Goal: Obtain resource: Download file/media

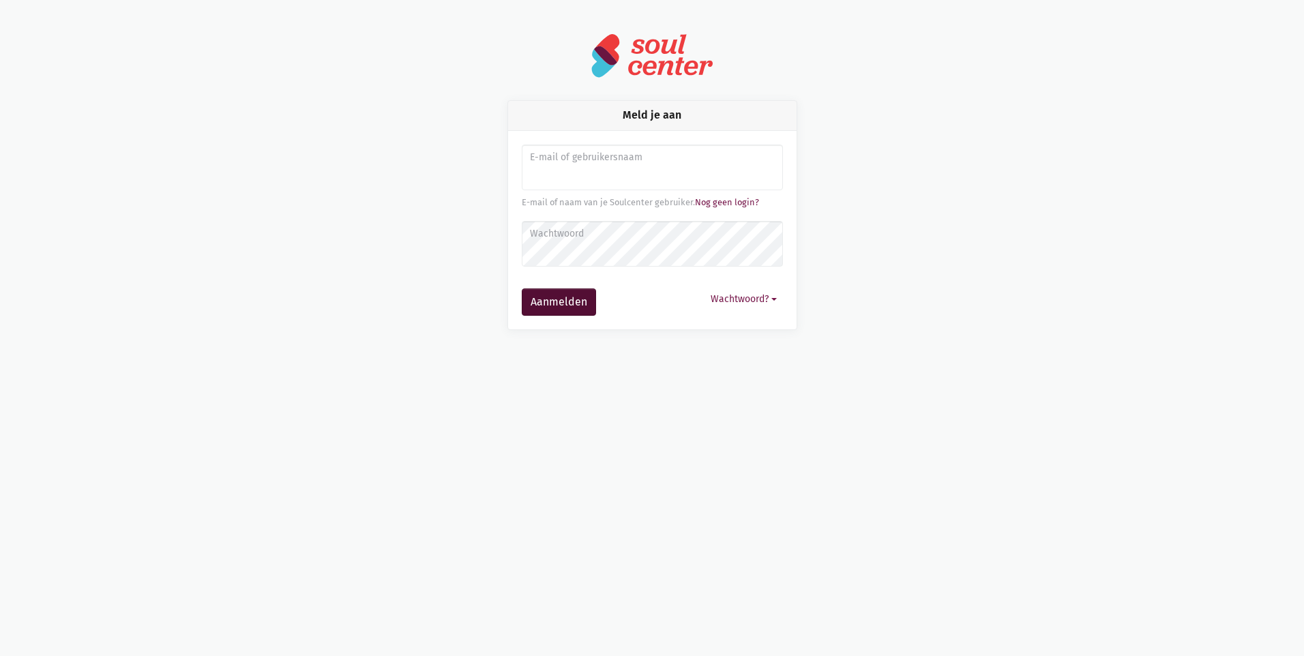
type input "j.rohaan-borghuis@svro.nl"
click at [576, 308] on button "Aanmelden" at bounding box center [559, 301] width 74 height 27
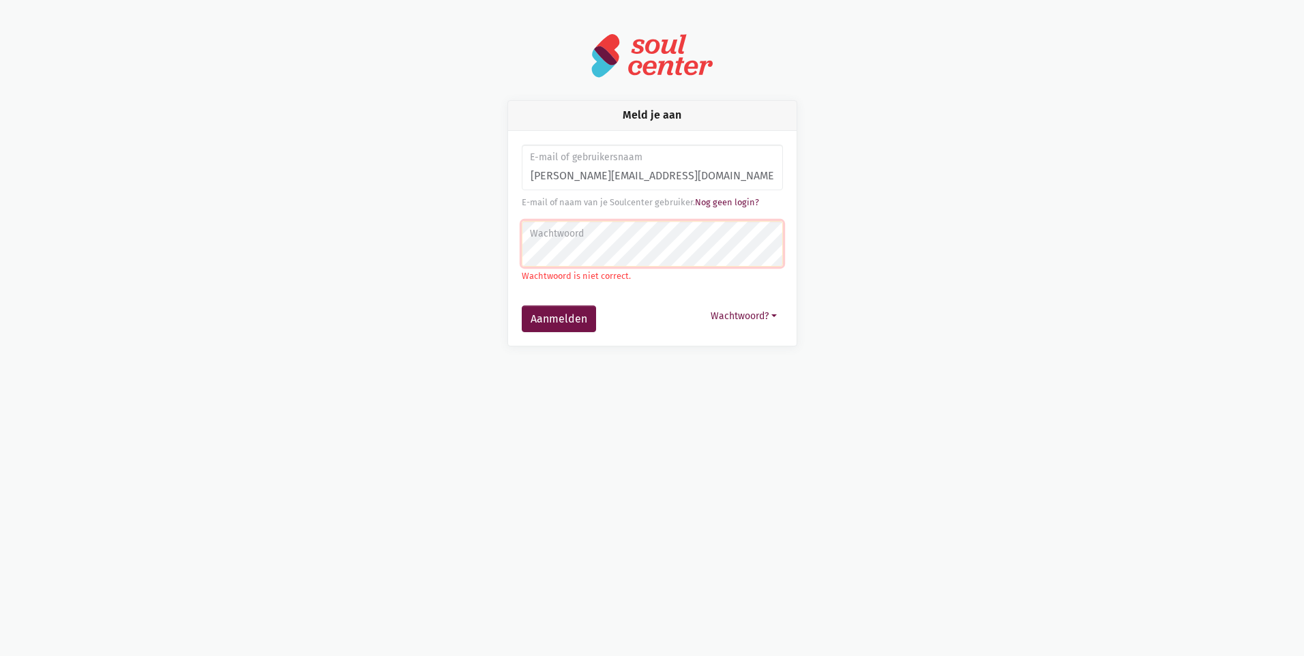
click at [596, 239] on label "Wachtwoord" at bounding box center [651, 233] width 243 height 15
click at [741, 316] on button "Wachtwoord?" at bounding box center [743, 316] width 78 height 21
click at [710, 345] on link "Aanmelden zonder wachtwoord" at bounding box center [677, 348] width 209 height 23
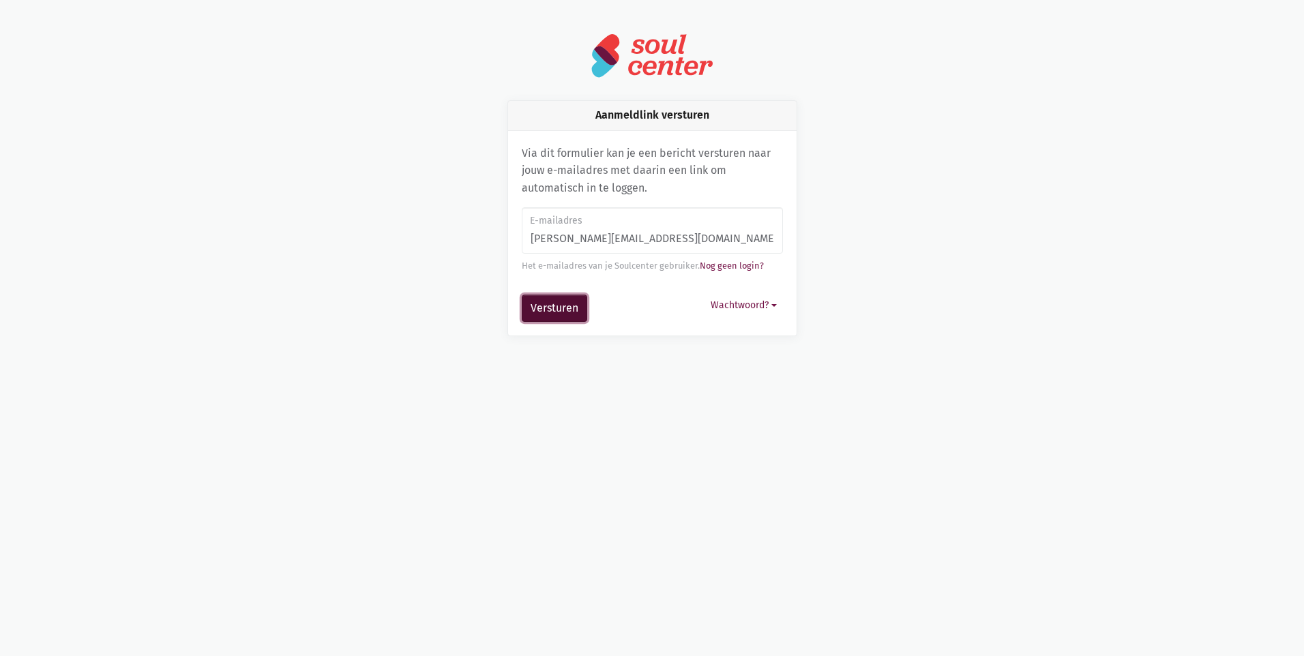
click at [565, 305] on button "Versturen" at bounding box center [554, 308] width 65 height 27
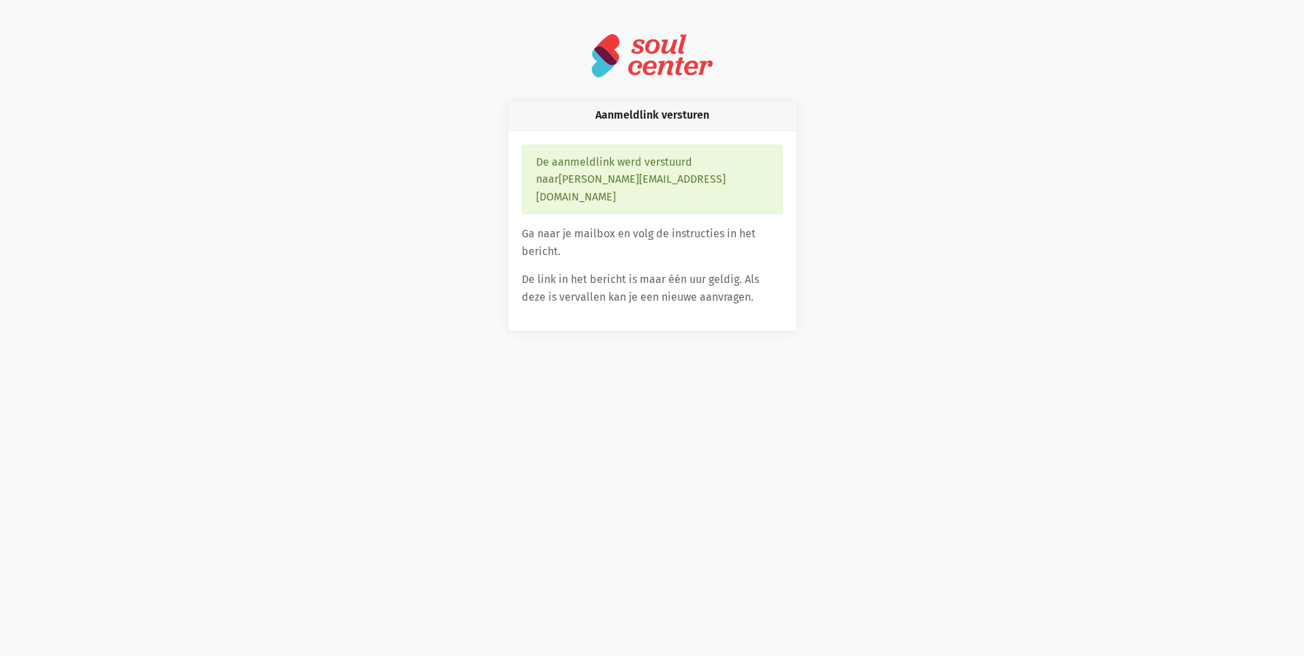
click at [623, 175] on div "De aanmeldlink werd verstuurd naar j.rohaan-borghuis@svro.nl" at bounding box center [652, 180] width 261 height 70
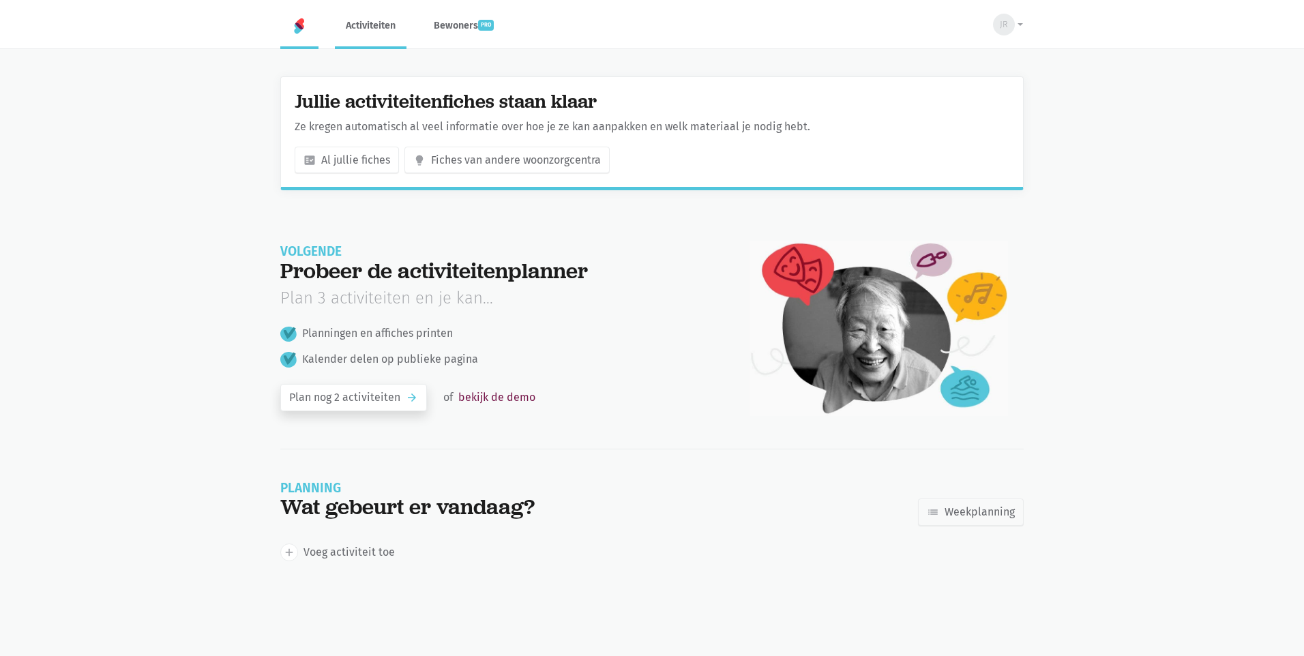
click at [368, 16] on link "Activiteiten" at bounding box center [371, 26] width 72 height 46
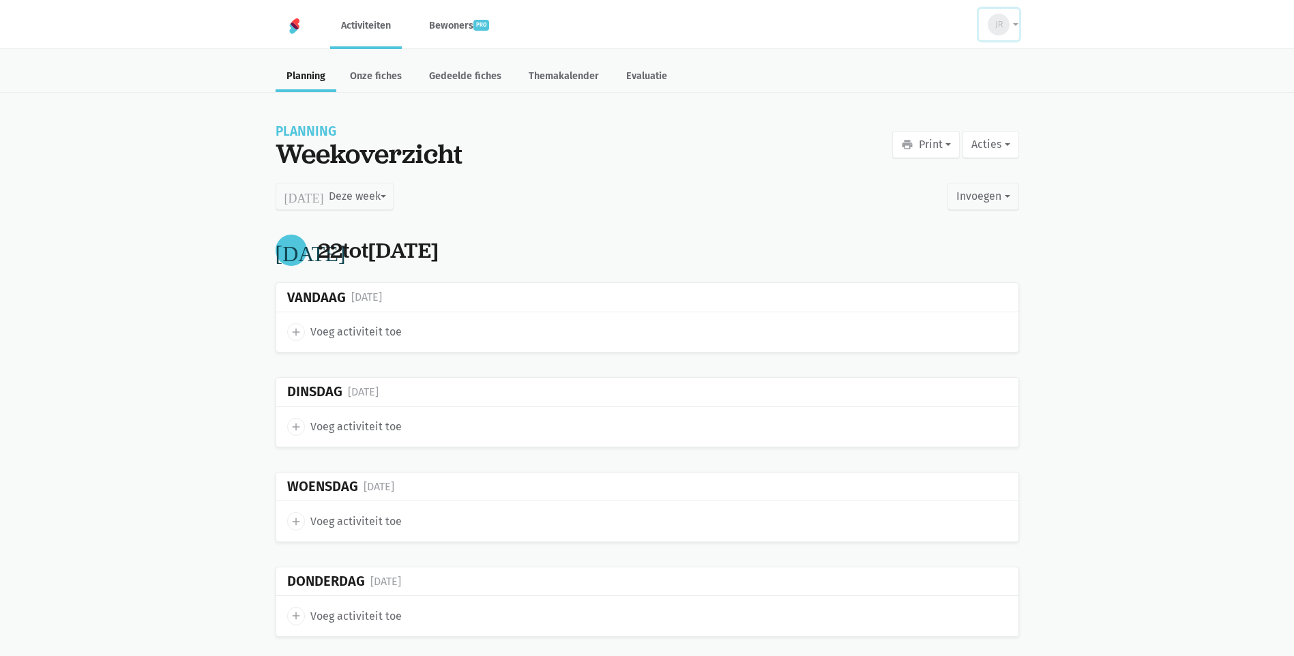
click at [1014, 23] on button "JR" at bounding box center [999, 24] width 40 height 31
click at [376, 66] on link "Onze fiches" at bounding box center [376, 77] width 74 height 29
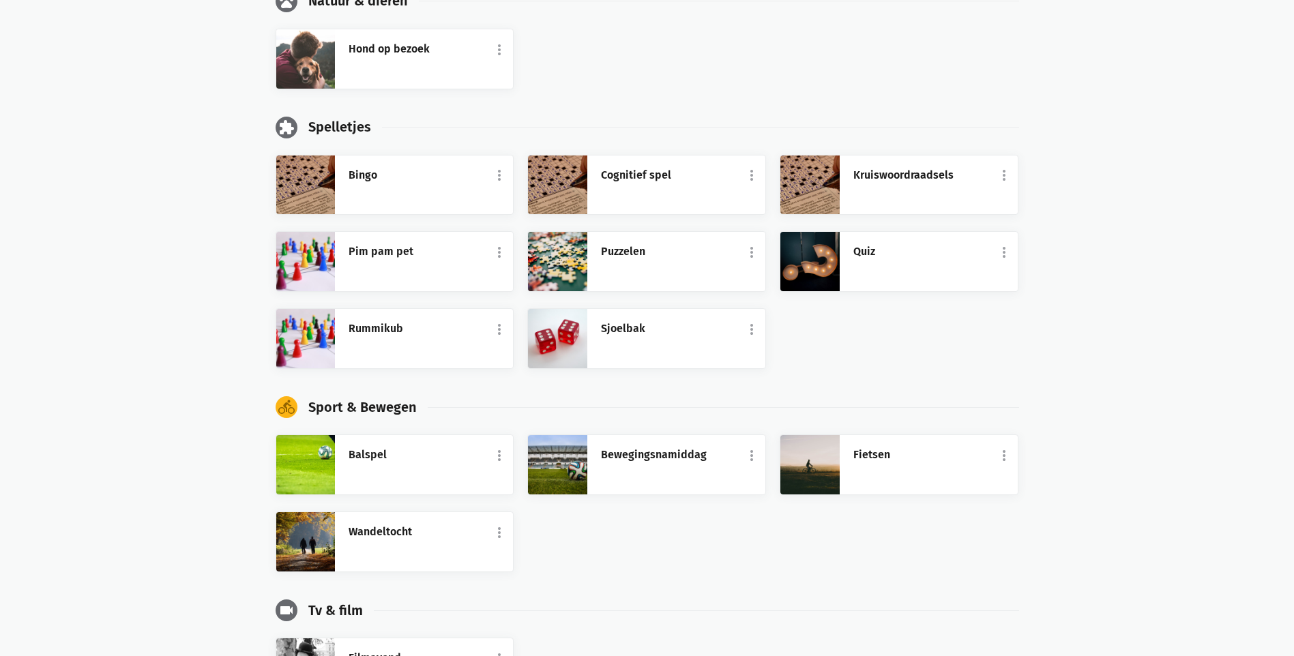
scroll to position [1364, 0]
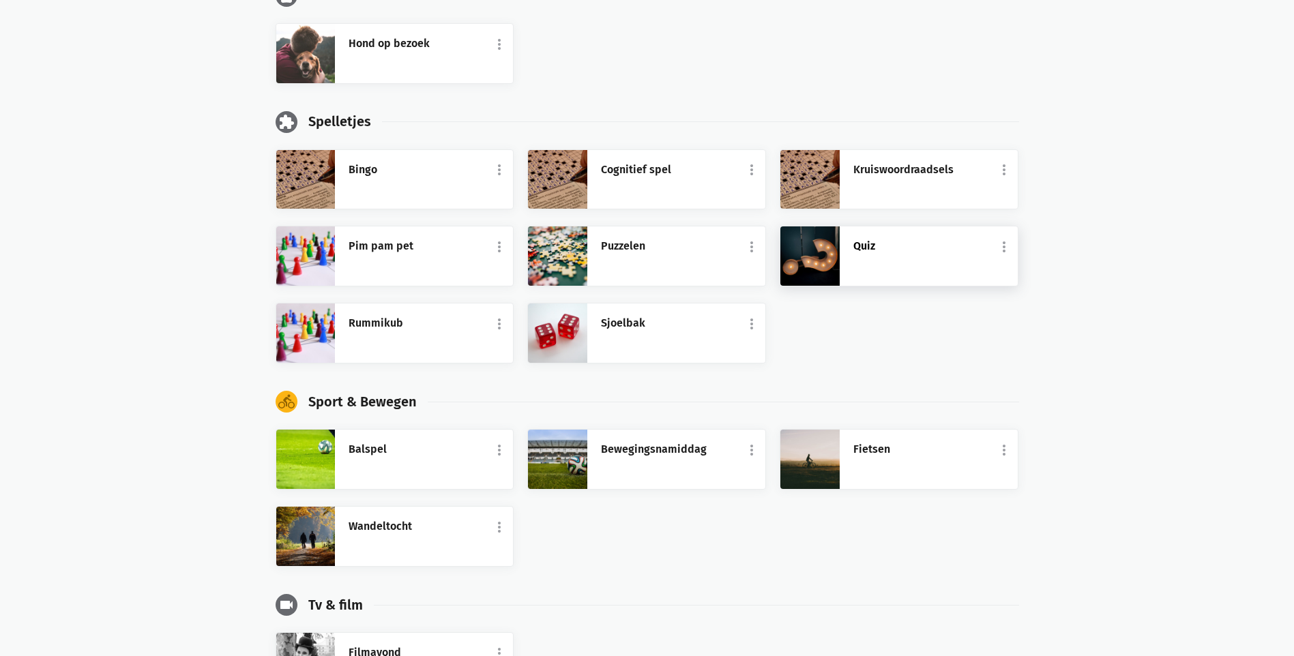
click at [947, 246] on link "Quiz" at bounding box center [928, 246] width 151 height 18
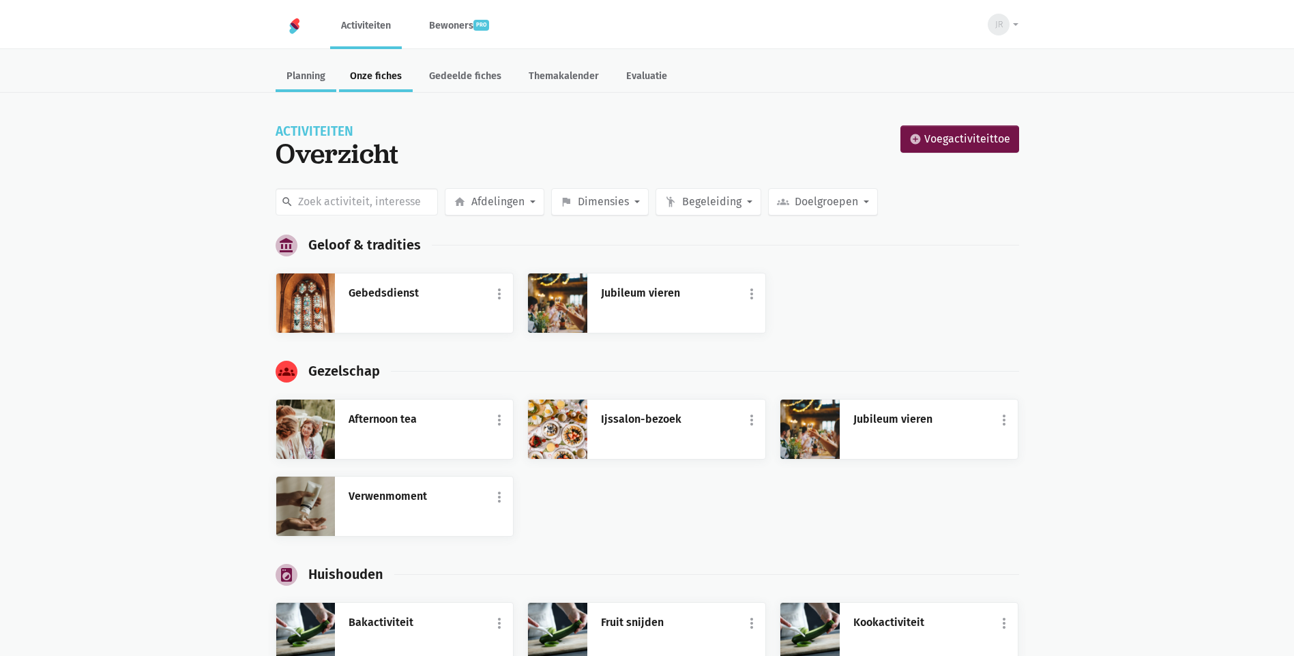
click at [322, 76] on link "Planning" at bounding box center [306, 77] width 61 height 29
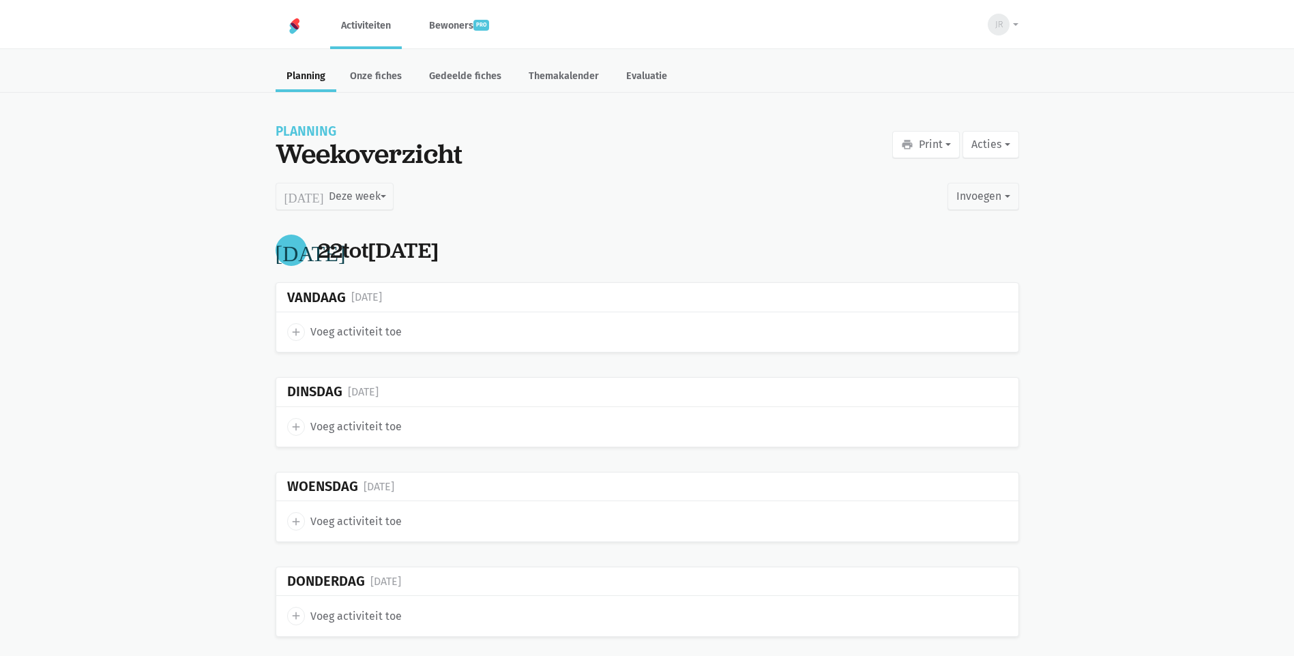
click at [369, 24] on link "Activiteiten" at bounding box center [366, 26] width 72 height 46
click at [560, 77] on link "Themakalender" at bounding box center [564, 77] width 92 height 29
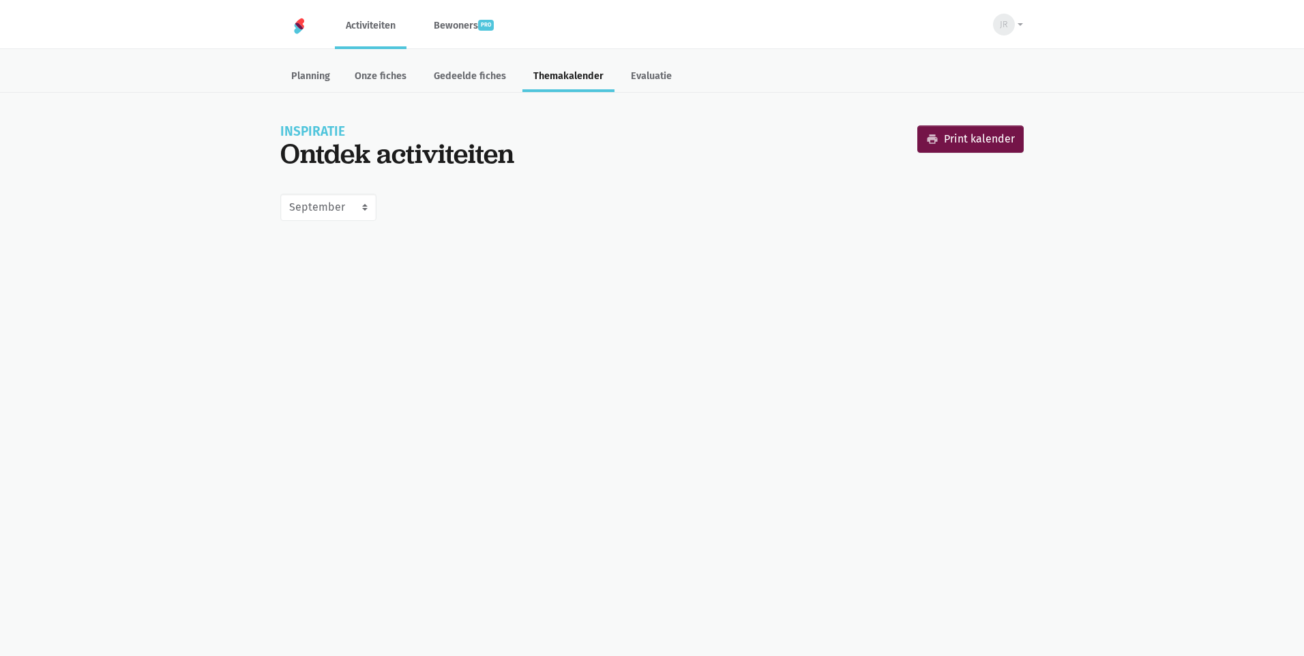
select select "9-2025"
click at [503, 83] on link "Gedeelde fiches" at bounding box center [470, 77] width 94 height 29
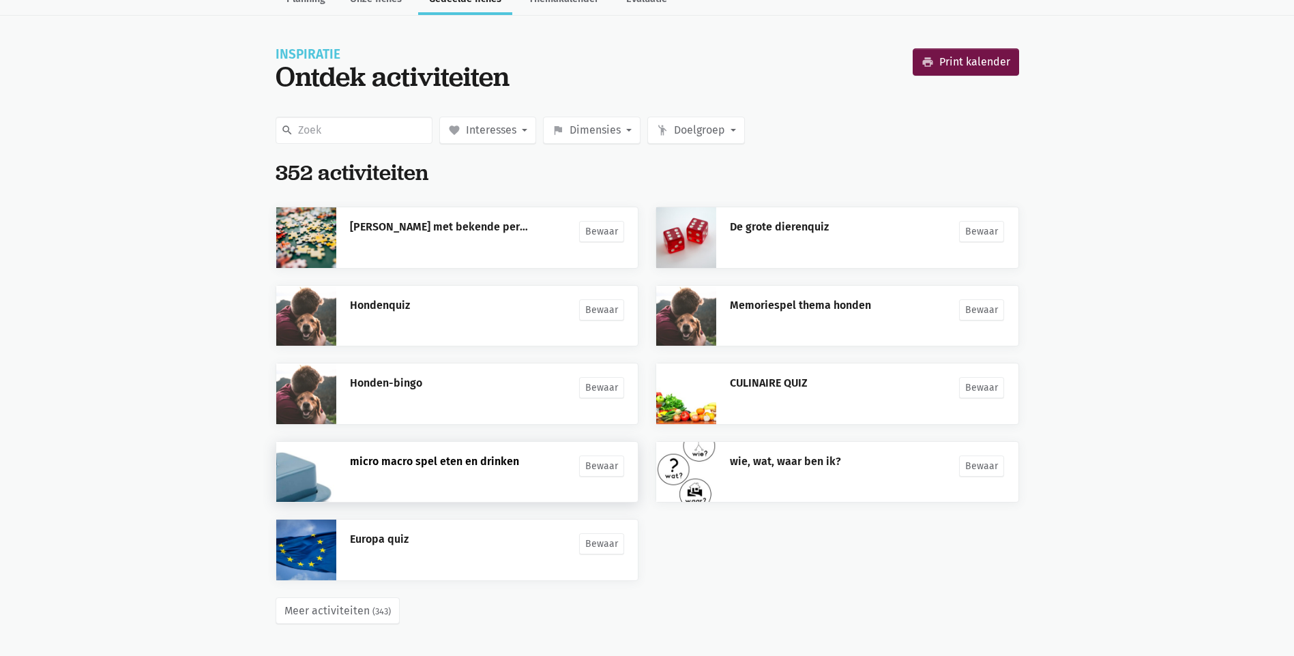
scroll to position [78, 0]
click at [377, 538] on link "Europa quiz" at bounding box center [379, 538] width 59 height 13
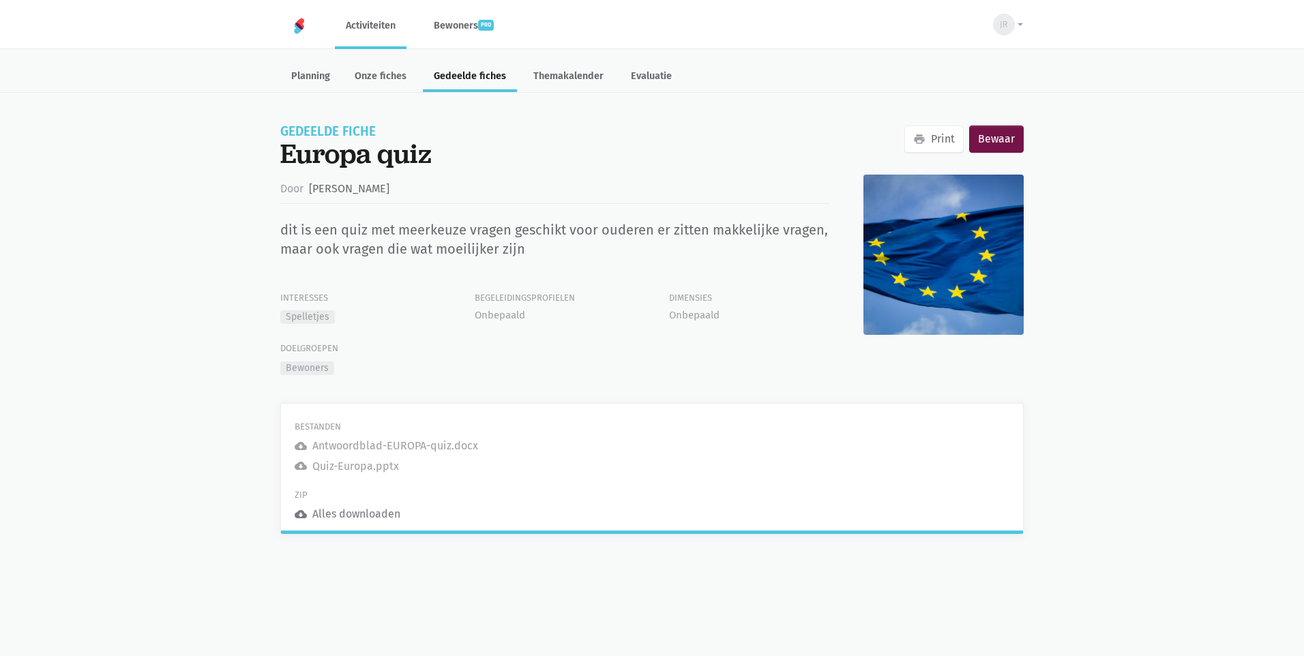
click at [361, 512] on link "cloud_download Alles downloaden" at bounding box center [348, 514] width 106 height 18
click at [383, 78] on link "Onze fiches" at bounding box center [381, 77] width 74 height 29
